Goal: Information Seeking & Learning: Learn about a topic

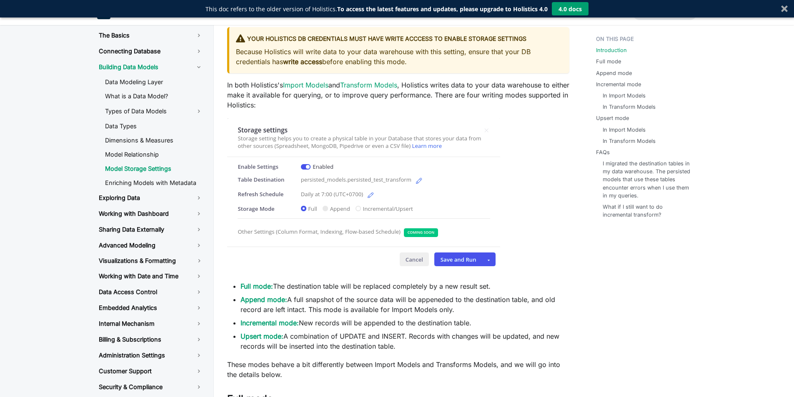
scroll to position [208, 0]
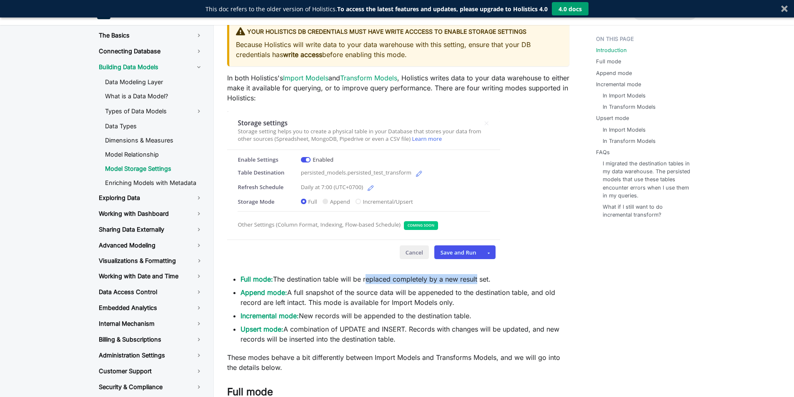
drag, startPoint x: 398, startPoint y: 282, endPoint x: 482, endPoint y: 282, distance: 84.1
click at [480, 282] on li "Full mode: The destination table will be replaced completely by a new result se…" at bounding box center [404, 279] width 329 height 10
click at [499, 281] on li "Full mode: The destination table will be replaced completely by a new result se…" at bounding box center [404, 279] width 329 height 10
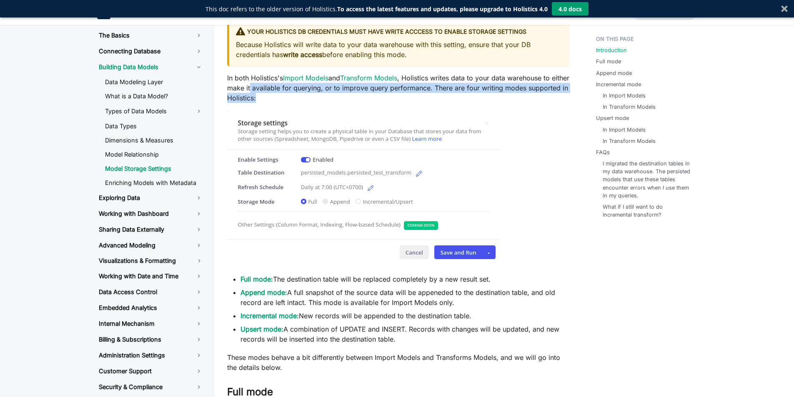
drag, startPoint x: 270, startPoint y: 89, endPoint x: 399, endPoint y: 93, distance: 129.2
click at [399, 93] on p "In both Holistics's Import Models and Transform Models , Holistics writes data …" at bounding box center [398, 88] width 342 height 30
click at [415, 93] on p "In both Holistics's Import Models and Transform Models , Holistics writes data …" at bounding box center [398, 88] width 342 height 30
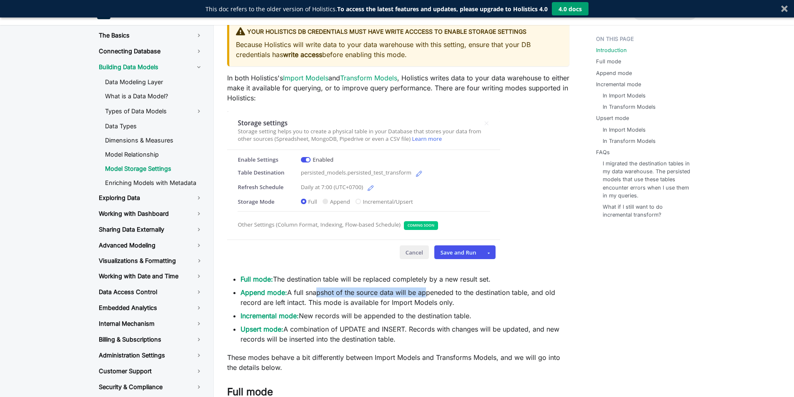
drag, startPoint x: 312, startPoint y: 295, endPoint x: 444, endPoint y: 296, distance: 132.1
click at [436, 296] on li "Append mode: A full snapshot of the source data will be appeneded to the destin…" at bounding box center [404, 297] width 329 height 20
click at [463, 297] on li "Append mode: A full snapshot of the source data will be appeneded to the destin…" at bounding box center [404, 297] width 329 height 20
drag, startPoint x: 290, startPoint y: 304, endPoint x: 314, endPoint y: 304, distance: 25.0
click at [314, 304] on li "Append mode: A full snapshot of the source data will be appeneded to the destin…" at bounding box center [404, 297] width 329 height 20
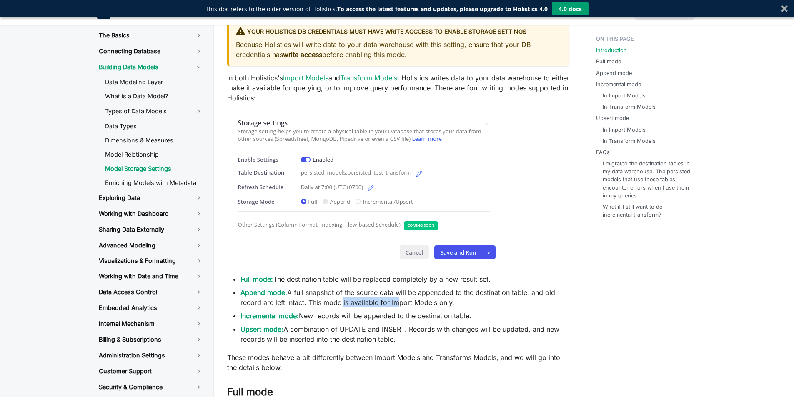
drag, startPoint x: 340, startPoint y: 304, endPoint x: 392, endPoint y: 304, distance: 52.1
click at [392, 304] on li "Append mode: A full snapshot of the source data will be appeneded to the destin…" at bounding box center [404, 297] width 329 height 20
click at [418, 304] on li "Append mode: A full snapshot of the source data will be appeneded to the destin…" at bounding box center [404, 297] width 329 height 20
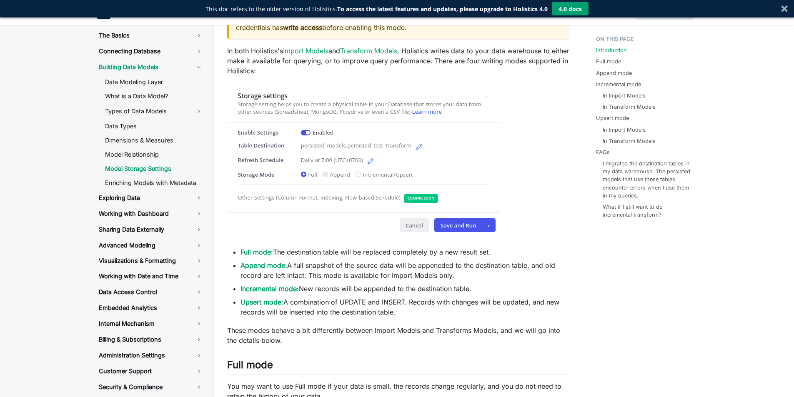
scroll to position [250, 0]
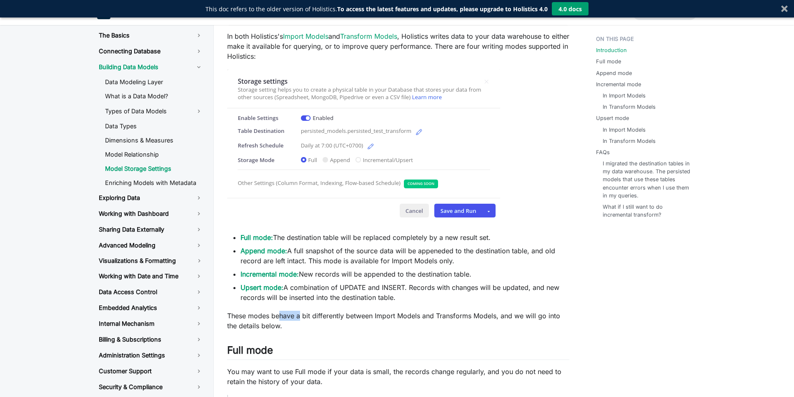
drag, startPoint x: 278, startPoint y: 318, endPoint x: 300, endPoint y: 317, distance: 22.1
click at [300, 317] on p "These modes behave a bit differently between Import Models and Transforms Model…" at bounding box center [398, 321] width 342 height 20
click at [334, 321] on p "These modes behave a bit differently between Import Models and Transforms Model…" at bounding box center [398, 321] width 342 height 20
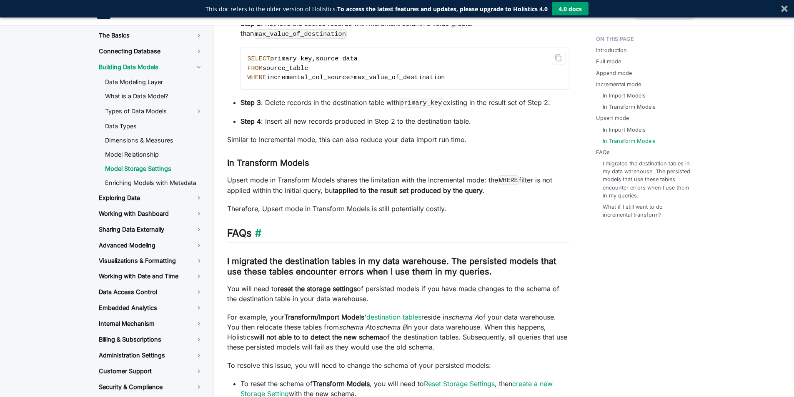
scroll to position [2958, 0]
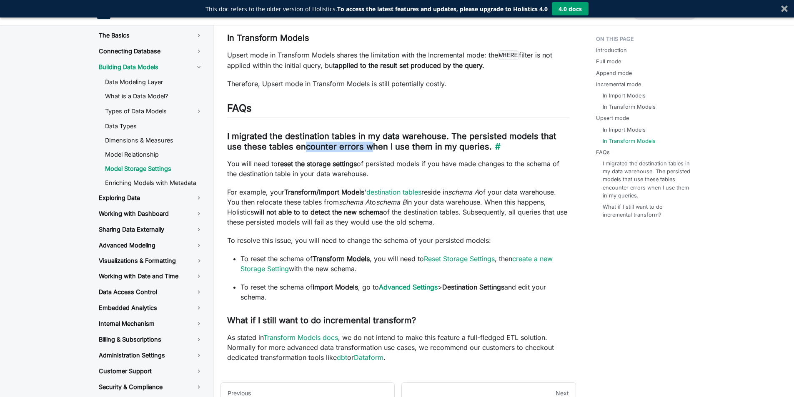
drag, startPoint x: 285, startPoint y: 147, endPoint x: 395, endPoint y: 151, distance: 110.9
click at [352, 150] on h3 "I migrated the destination tables in my data warehouse. The persisted models th…" at bounding box center [398, 141] width 342 height 21
click at [409, 151] on h3 "I migrated the destination tables in my data warehouse. The persisted models th…" at bounding box center [398, 141] width 342 height 21
drag, startPoint x: 261, startPoint y: 166, endPoint x: 316, endPoint y: 167, distance: 54.6
click at [316, 167] on p "You will need to reset the storage settings of persisted models if you have mad…" at bounding box center [398, 169] width 342 height 20
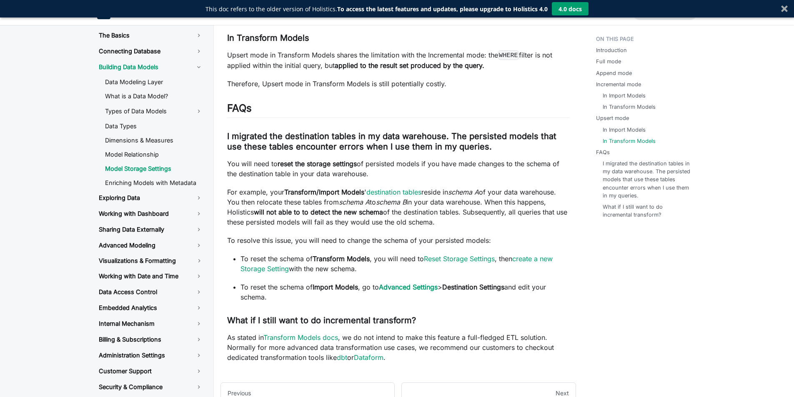
click at [364, 168] on p "You will need to reset the storage settings of persisted models if you have mad…" at bounding box center [398, 169] width 342 height 20
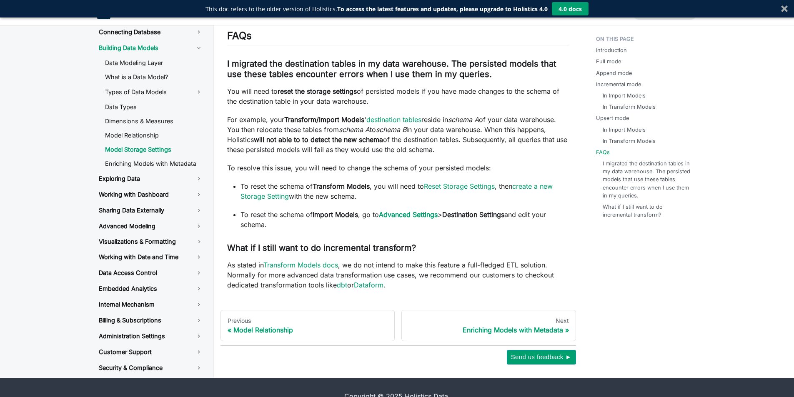
scroll to position [3048, 0]
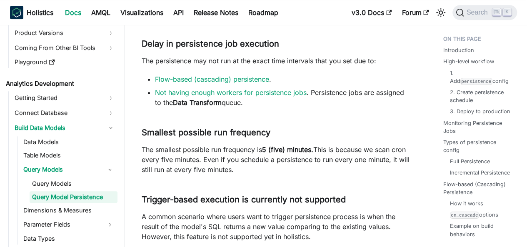
scroll to position [6707, 0]
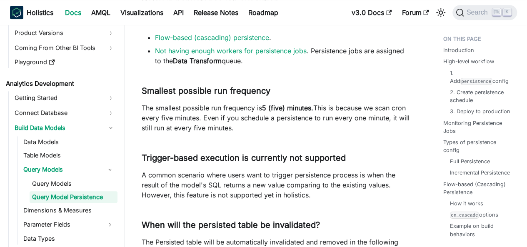
drag, startPoint x: 146, startPoint y: 107, endPoint x: 255, endPoint y: 129, distance: 110.8
click at [255, 129] on p "The smallest possible run frequency is 5 (five) minutes. This is because we sca…" at bounding box center [276, 118] width 268 height 30
click at [255, 128] on p "The smallest possible run frequency is 5 (five) minutes. This is because we sca…" at bounding box center [276, 118] width 268 height 30
drag, startPoint x: 190, startPoint y: 175, endPoint x: 302, endPoint y: 176, distance: 112.1
click at [302, 176] on p "A common scenario where users want to trigger persistence process is when the r…" at bounding box center [276, 185] width 268 height 30
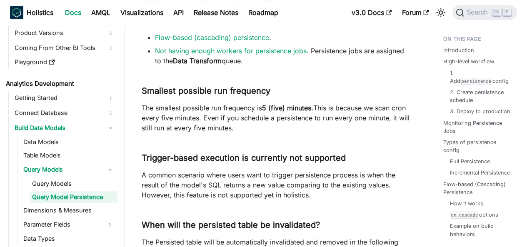
click at [319, 176] on p "A common scenario where users want to trigger persistence process is when the r…" at bounding box center [276, 185] width 268 height 30
drag, startPoint x: 212, startPoint y: 183, endPoint x: 262, endPoint y: 182, distance: 50.4
click at [259, 182] on p "A common scenario where users want to trigger persistence process is when the r…" at bounding box center [276, 185] width 268 height 30
drag, startPoint x: 302, startPoint y: 181, endPoint x: 353, endPoint y: 181, distance: 51.7
click at [353, 181] on p "A common scenario where users want to trigger persistence process is when the r…" at bounding box center [276, 185] width 268 height 30
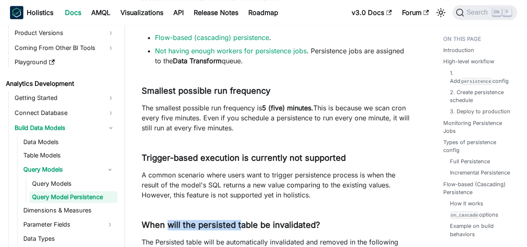
drag, startPoint x: 166, startPoint y: 200, endPoint x: 260, endPoint y: 199, distance: 93.7
click at [287, 197] on p "A common scenario where users want to trigger persistence process is when the r…" at bounding box center [276, 185] width 268 height 30
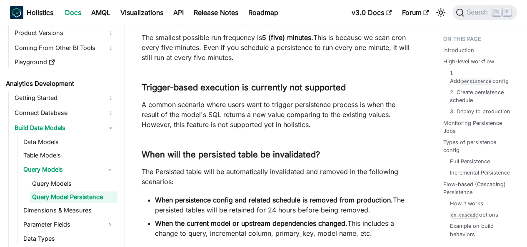
scroll to position [6790, 0]
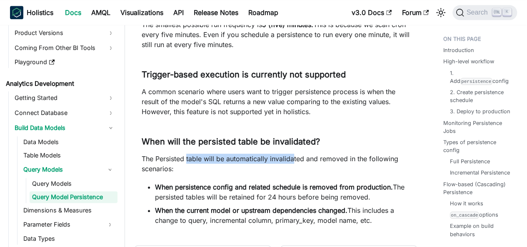
drag, startPoint x: 187, startPoint y: 159, endPoint x: 297, endPoint y: 158, distance: 110.0
click at [294, 158] on p "The Persisted table will be automatically invalidated and removed in the follow…" at bounding box center [276, 164] width 268 height 20
click at [307, 158] on p "The Persisted table will be automatically invalidated and removed in the follow…" at bounding box center [276, 164] width 268 height 20
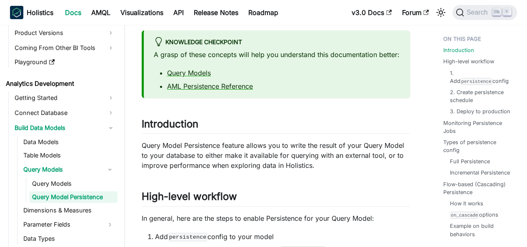
scroll to position [83, 0]
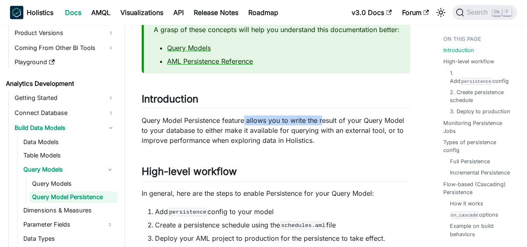
drag, startPoint x: 258, startPoint y: 133, endPoint x: 326, endPoint y: 133, distance: 67.5
click at [326, 133] on p "Query Model Persistence feature allows you to write the result of your Query Mo…" at bounding box center [276, 130] width 268 height 30
click at [342, 132] on p "Query Model Persistence feature allows you to write the result of your Query Mo…" at bounding box center [276, 130] width 268 height 30
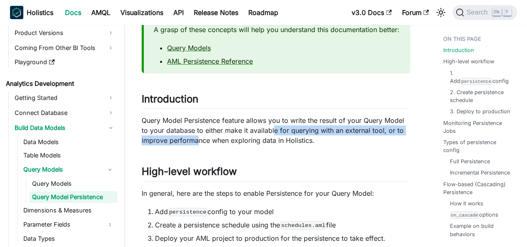
drag, startPoint x: 205, startPoint y: 146, endPoint x: 272, endPoint y: 143, distance: 68.0
click at [272, 143] on p "Query Model Persistence feature allows you to write the result of your Query Mo…" at bounding box center [276, 130] width 268 height 30
click at [303, 142] on p "Query Model Persistence feature allows you to write the result of your Query Mo…" at bounding box center [276, 130] width 268 height 30
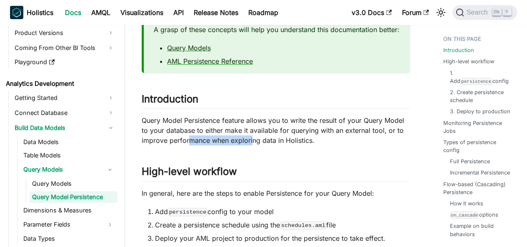
drag, startPoint x: 190, startPoint y: 153, endPoint x: 251, endPoint y: 153, distance: 61.2
click at [251, 145] on p "Query Model Persistence feature allows you to write the result of your Query Mo…" at bounding box center [276, 130] width 268 height 30
click at [305, 145] on p "Query Model Persistence feature allows you to write the result of your Query Mo…" at bounding box center [276, 130] width 268 height 30
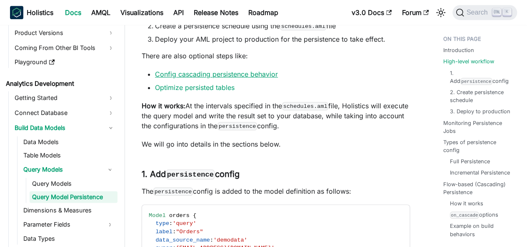
scroll to position [458, 0]
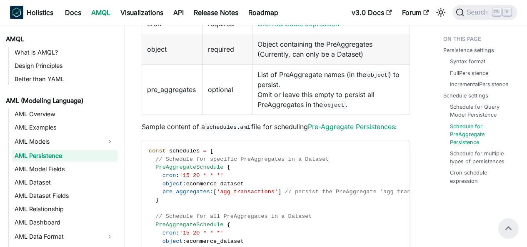
scroll to position [1314, 0]
